Goal: Navigation & Orientation: Find specific page/section

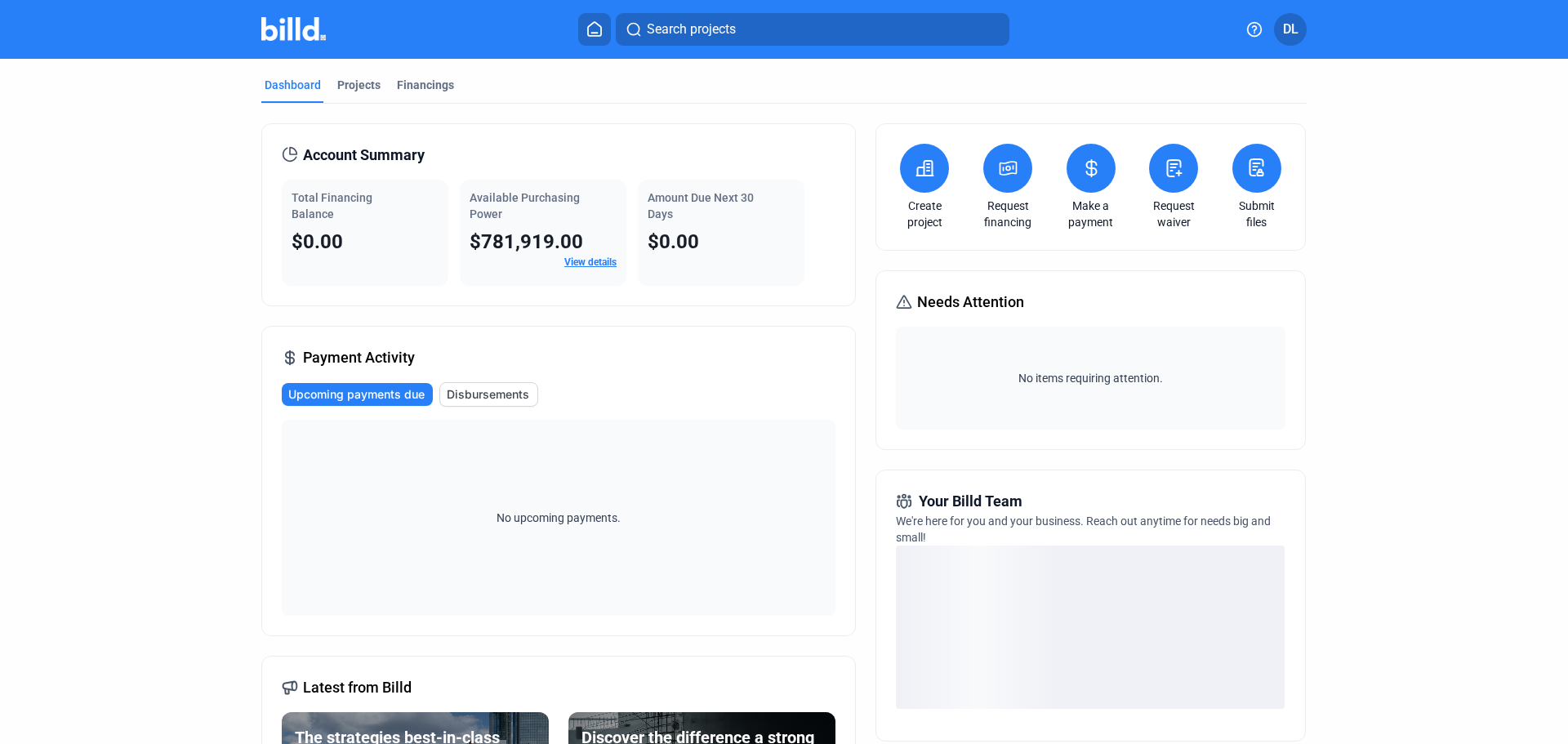
click at [605, 258] on link "View details" at bounding box center [591, 262] width 53 height 11
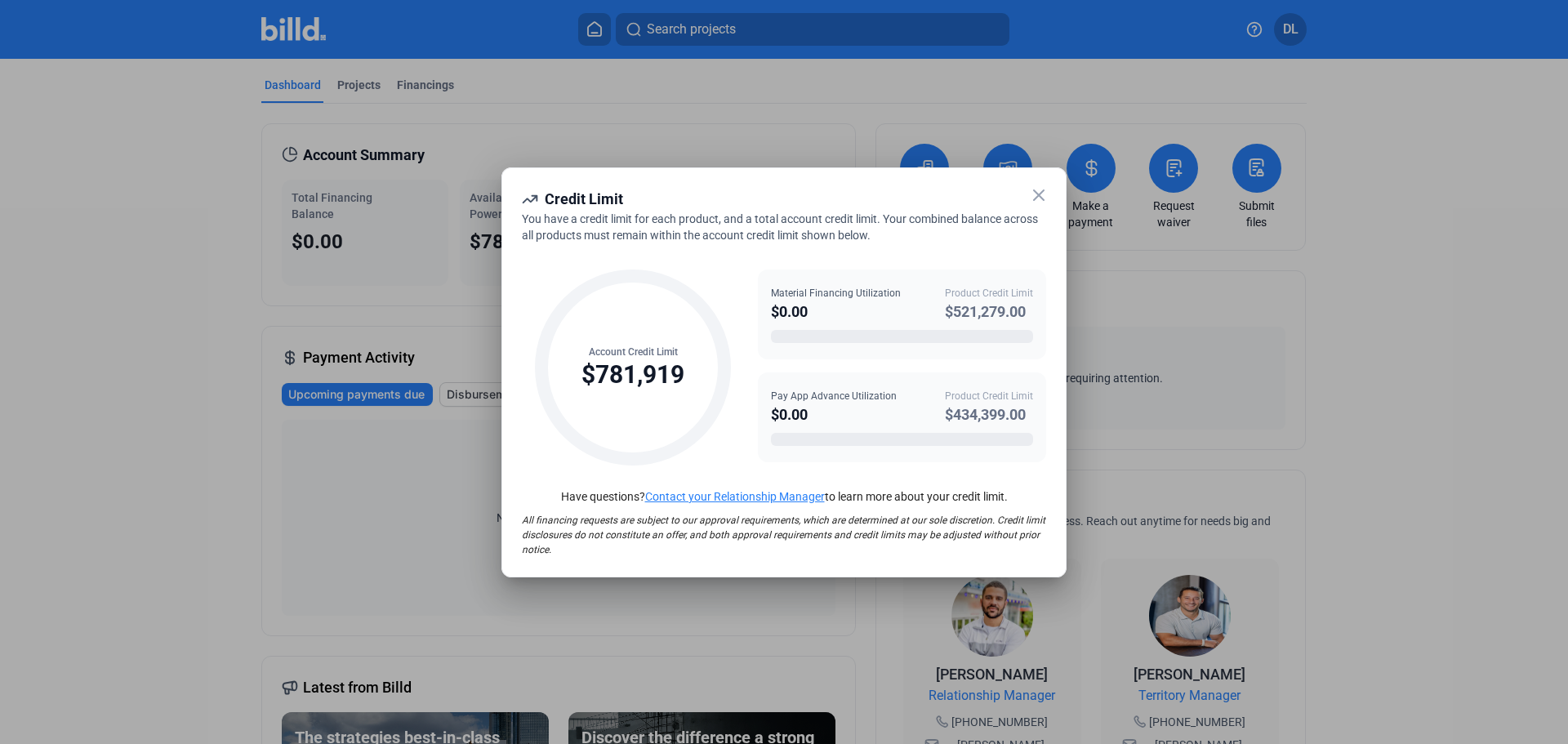
click at [1039, 186] on icon at bounding box center [1039, 195] width 19 height 19
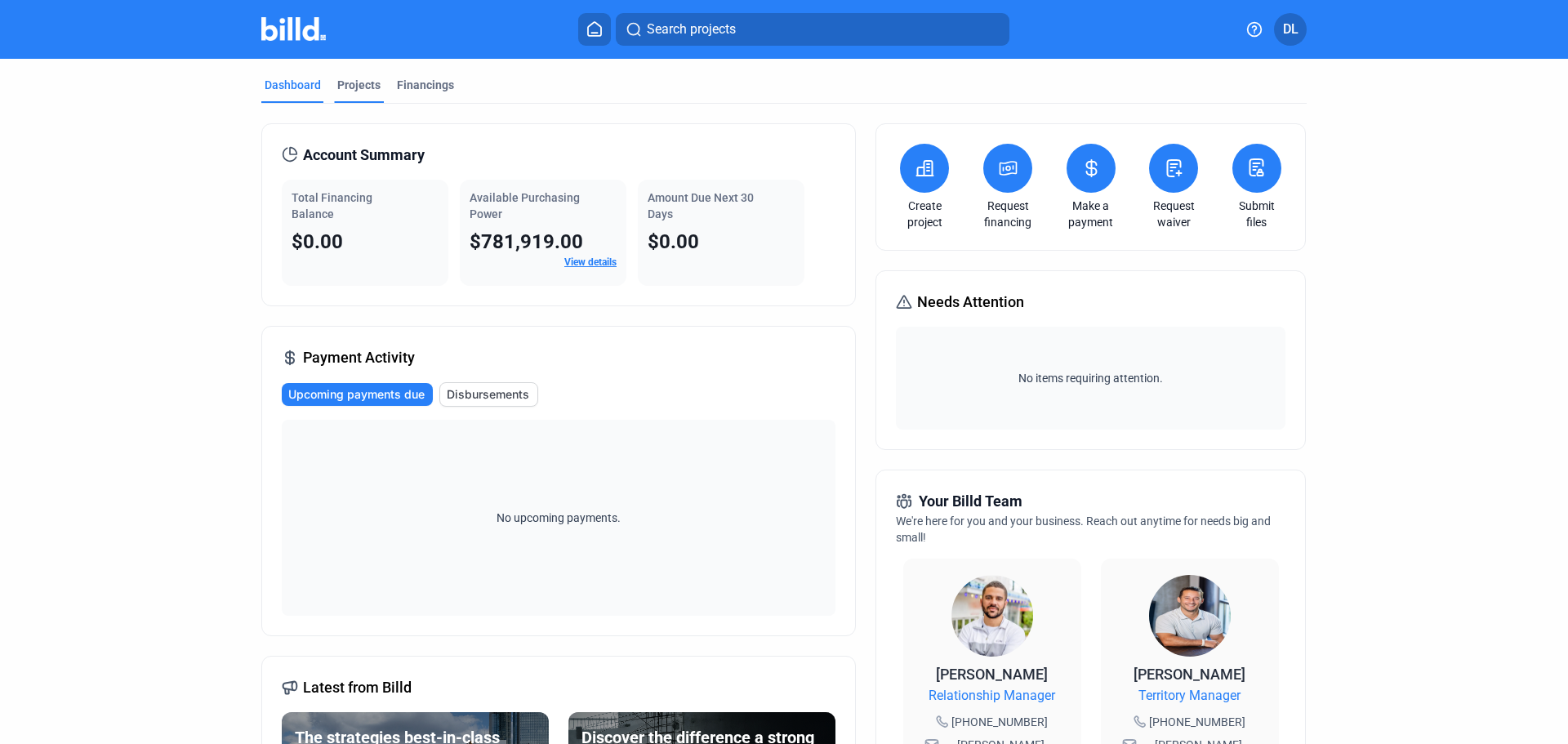
click at [366, 82] on div "Projects" at bounding box center [358, 85] width 43 height 17
